Goal: Transaction & Acquisition: Obtain resource

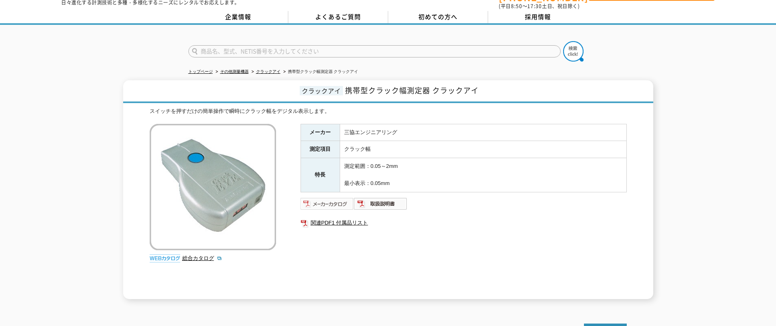
scroll to position [41, 0]
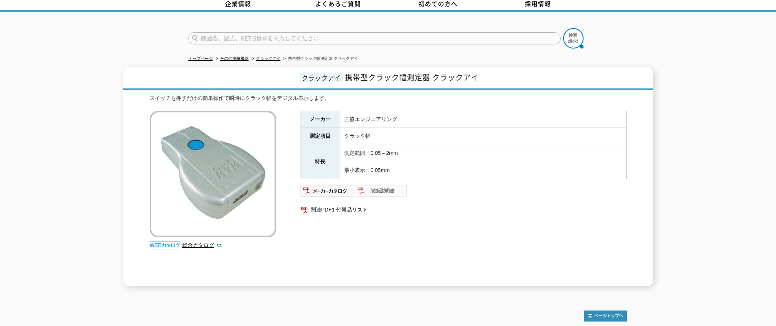
click at [394, 184] on img at bounding box center [380, 190] width 53 height 13
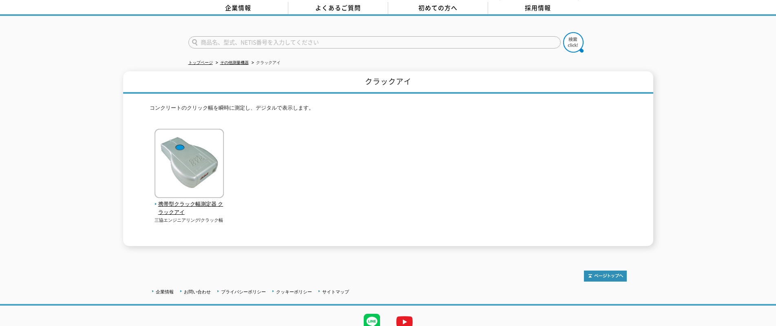
scroll to position [68, 0]
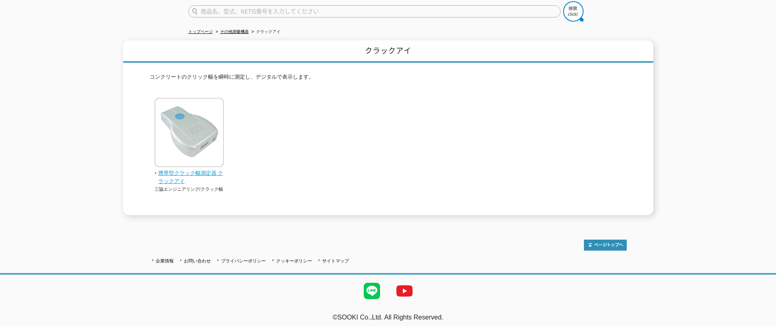
click at [188, 170] on span "携帯型クラック幅測定器 クラックアイ" at bounding box center [190, 177] width 70 height 17
